Goal: Task Accomplishment & Management: Manage account settings

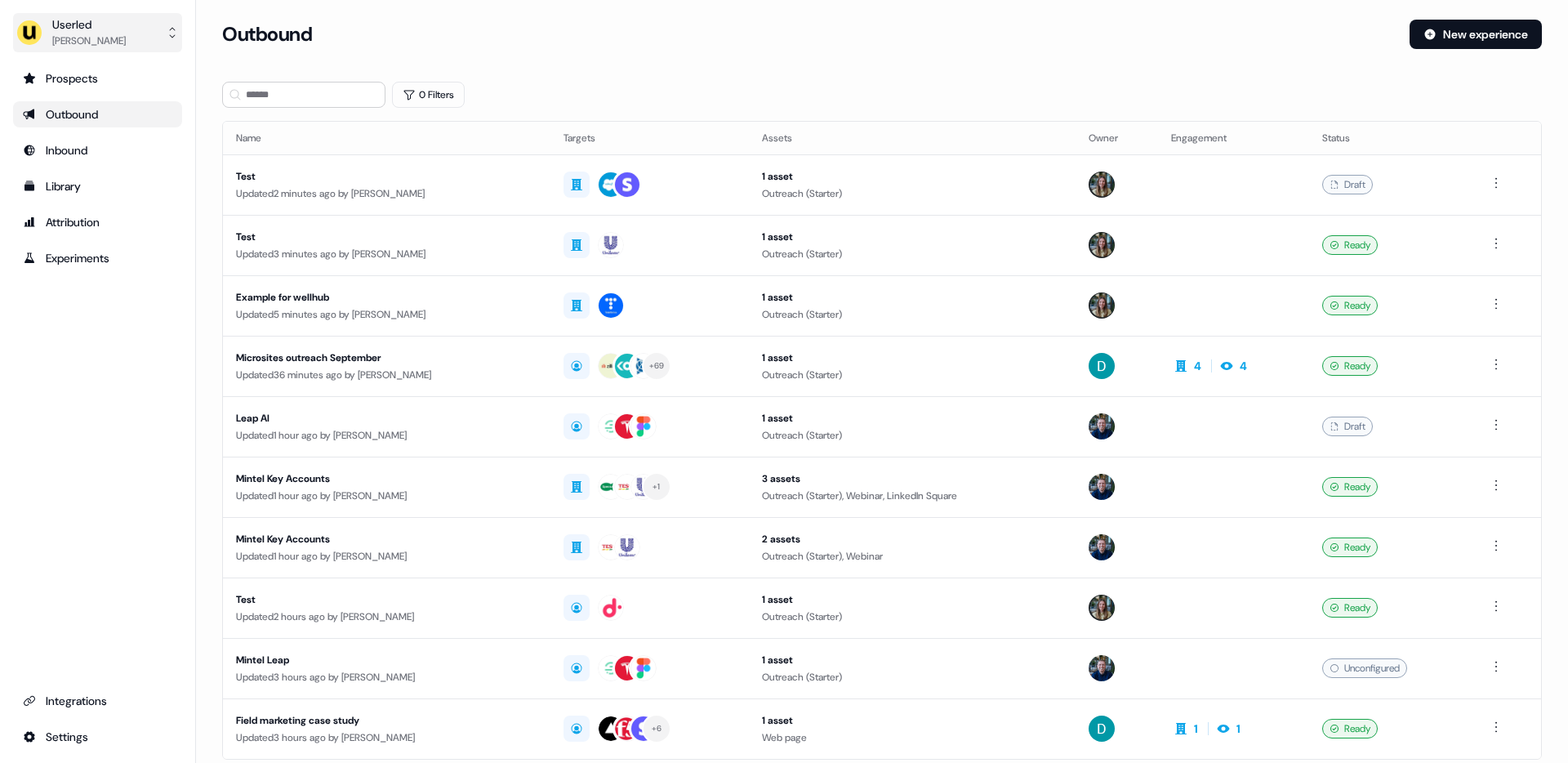
click at [115, 37] on div "Marcus Cousins" at bounding box center [89, 40] width 74 height 17
click at [81, 168] on div "Logout" at bounding box center [96, 166] width 155 height 30
click at [112, 179] on div "Library" at bounding box center [97, 186] width 150 height 17
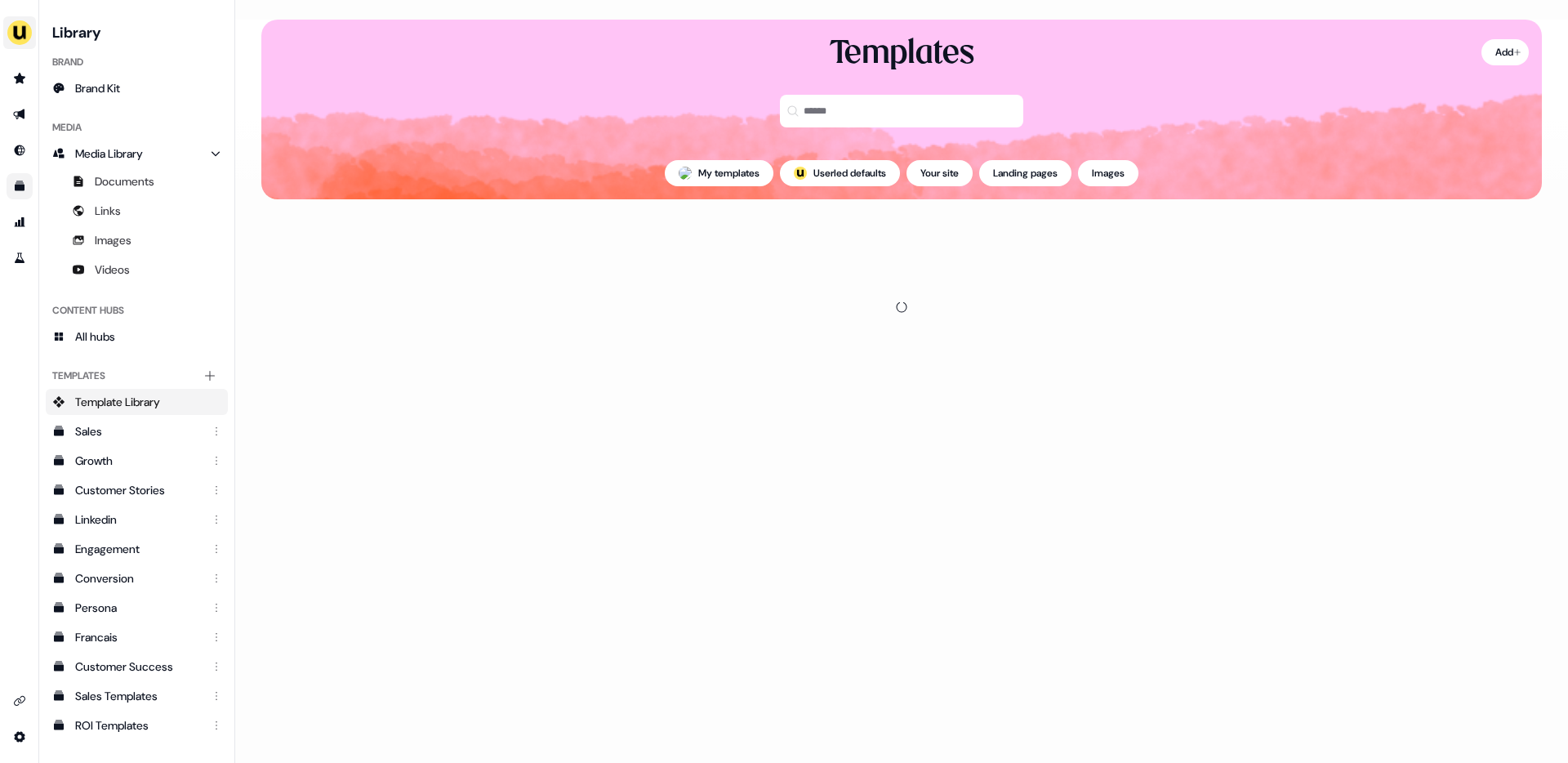
click at [13, 28] on img "side nav menu" at bounding box center [19, 32] width 26 height 26
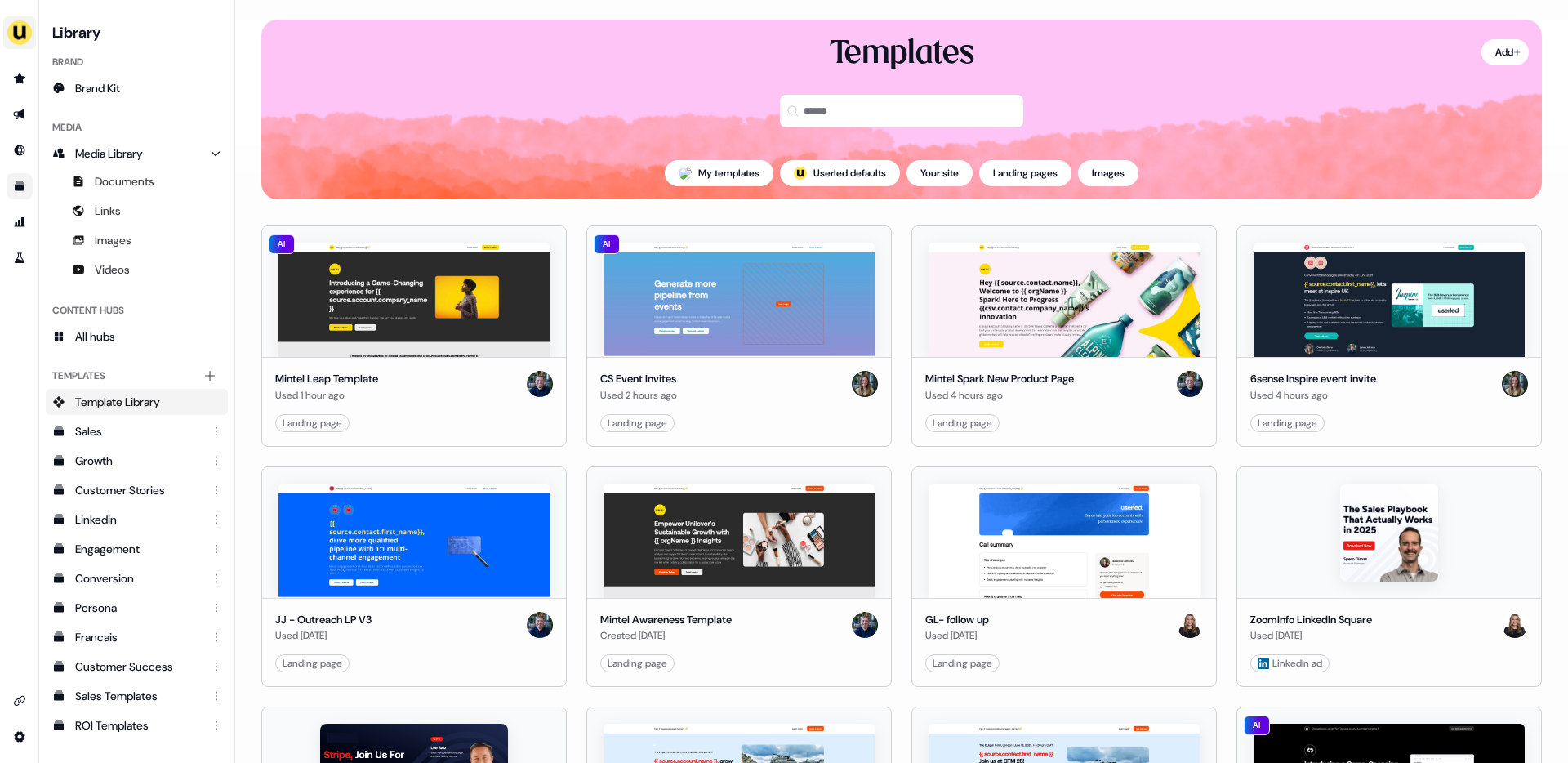
click at [17, 29] on img "side nav menu" at bounding box center [19, 32] width 26 height 26
click at [21, 29] on img "side nav menu" at bounding box center [19, 32] width 26 height 26
click at [70, 72] on div "Impersonate (Admin)" at bounding box center [83, 77] width 155 height 30
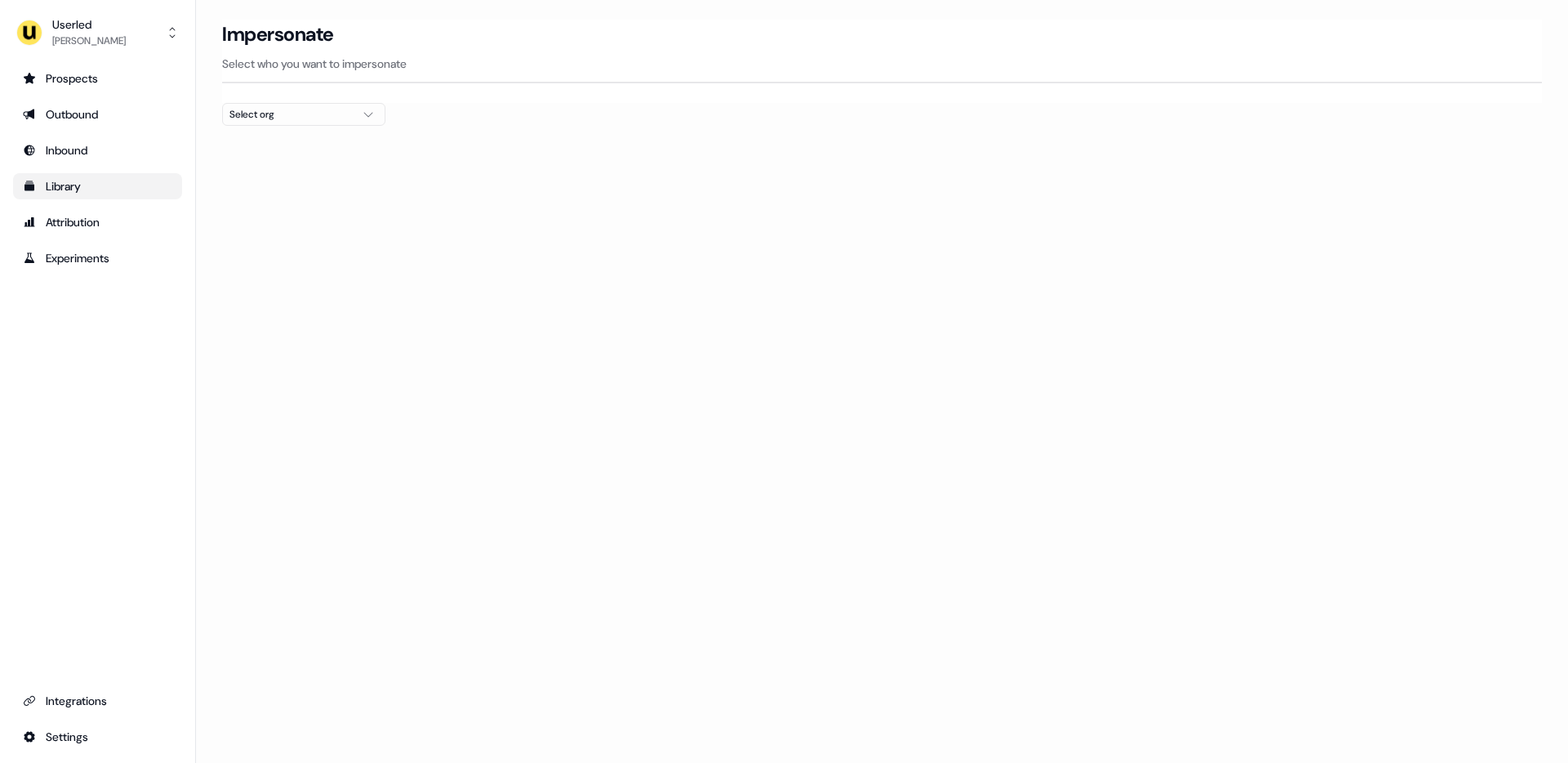
click at [236, 112] on div "Select org" at bounding box center [291, 114] width 123 height 17
type input "****"
click at [237, 173] on div "PartnerVista" at bounding box center [304, 173] width 162 height 26
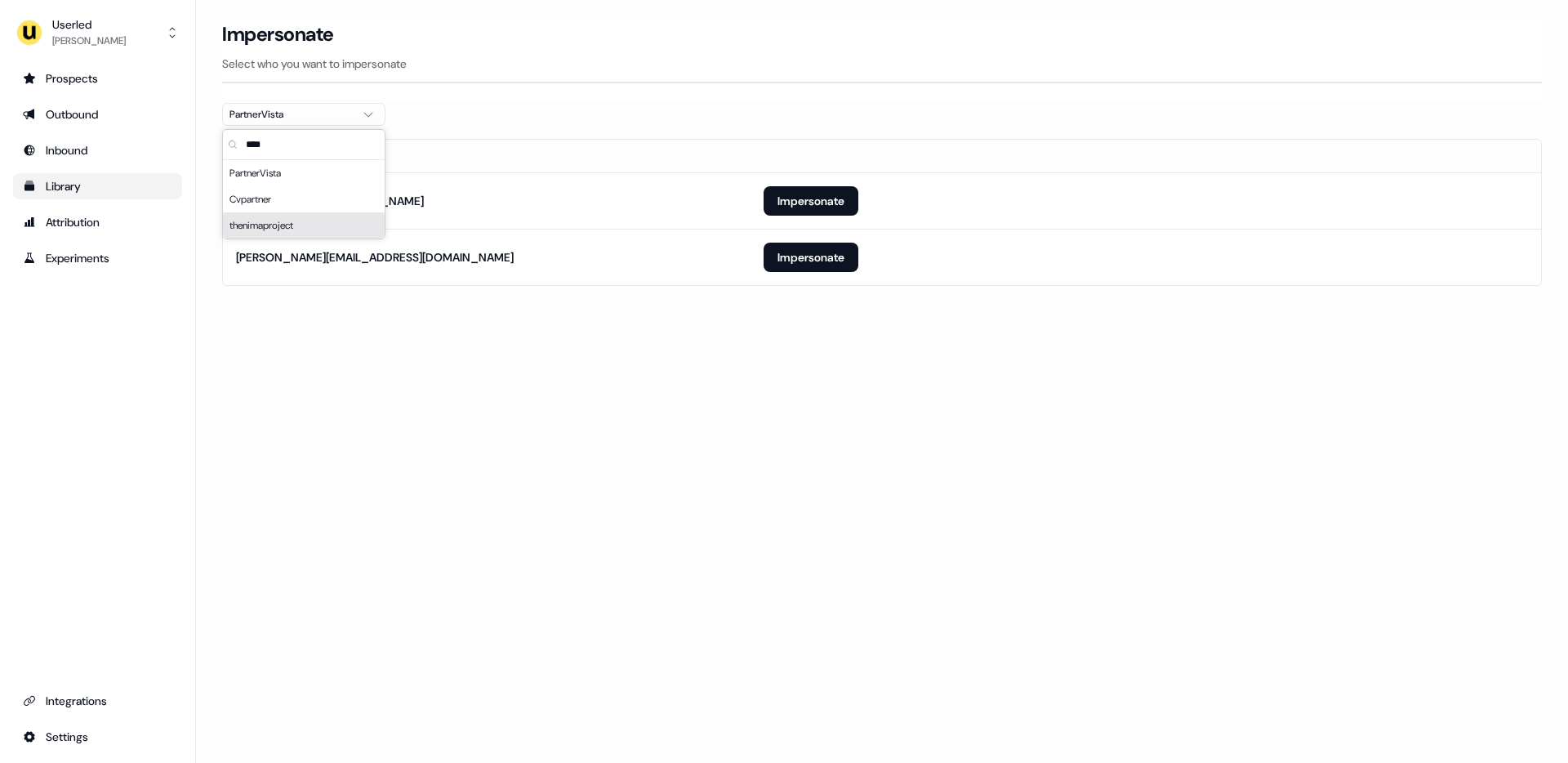
click at [444, 374] on div "Loading... Impersonate Select who you want to impersonate PartnerVista Email [E…" at bounding box center [882, 381] width 1372 height 763
click at [845, 201] on button "Impersonate" at bounding box center [811, 201] width 95 height 30
